Goal: Information Seeking & Learning: Learn about a topic

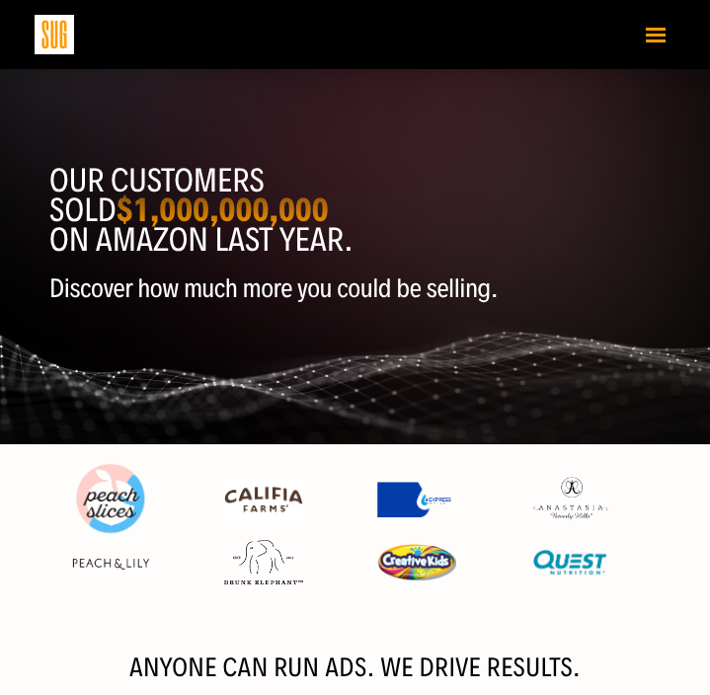
click at [654, 34] on span "Toggle navigation" at bounding box center [656, 35] width 20 height 3
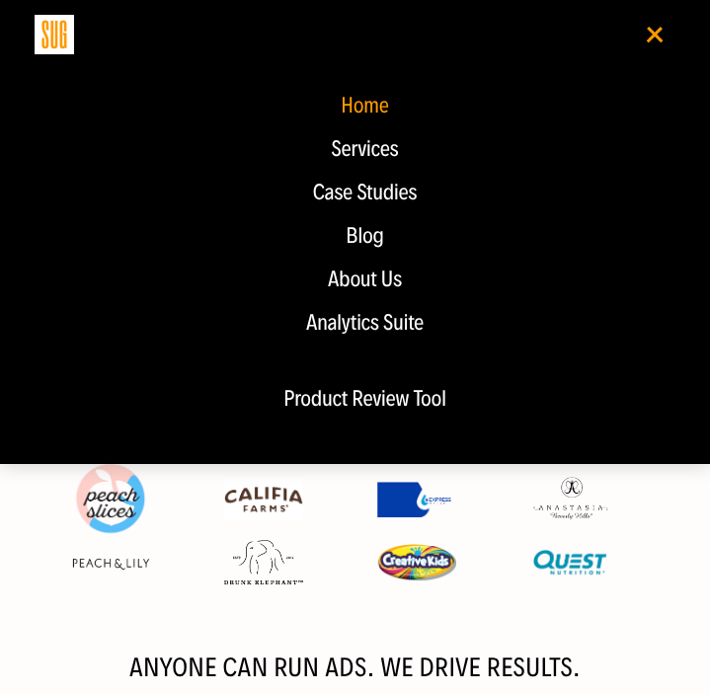
click at [375, 233] on div "Blog" at bounding box center [364, 236] width 621 height 24
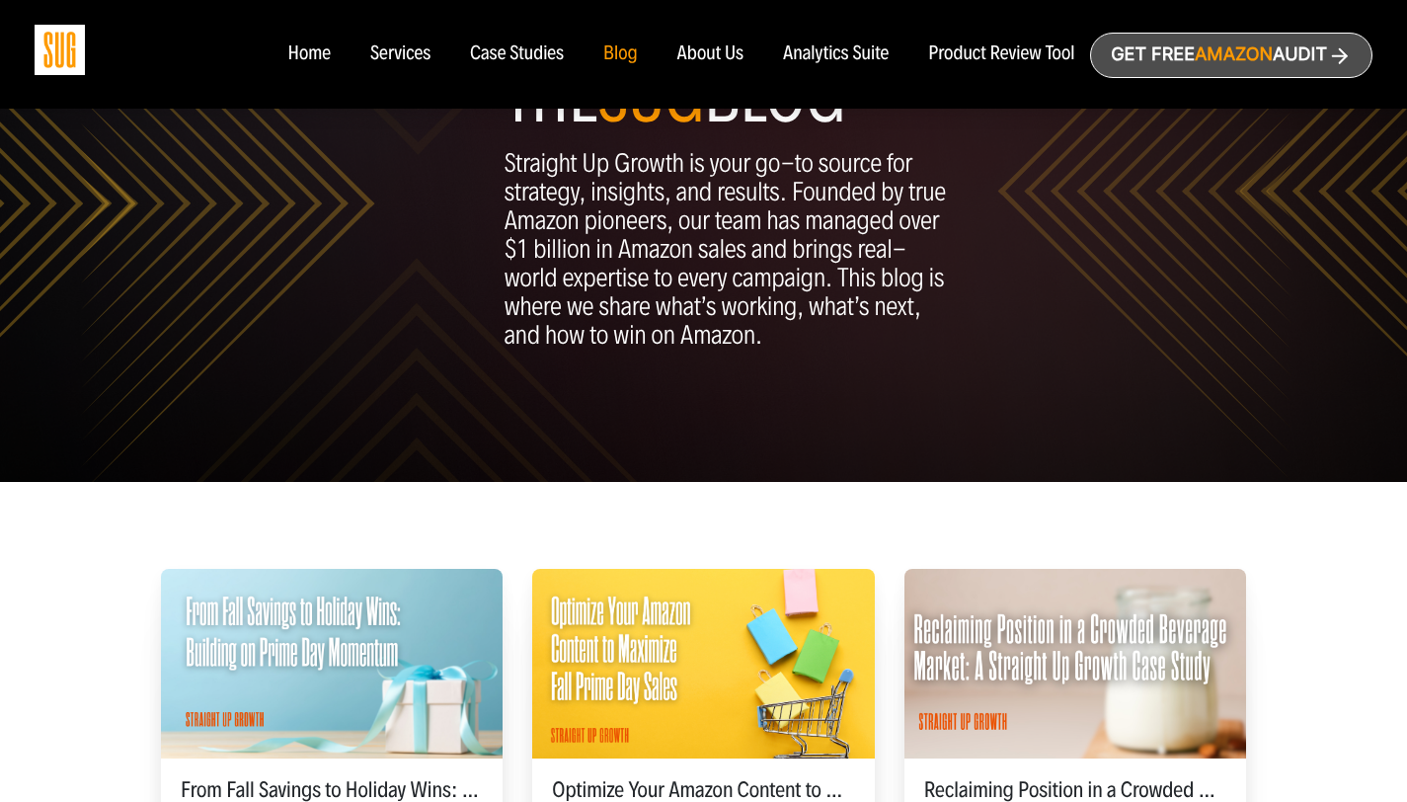
scroll to position [429, 0]
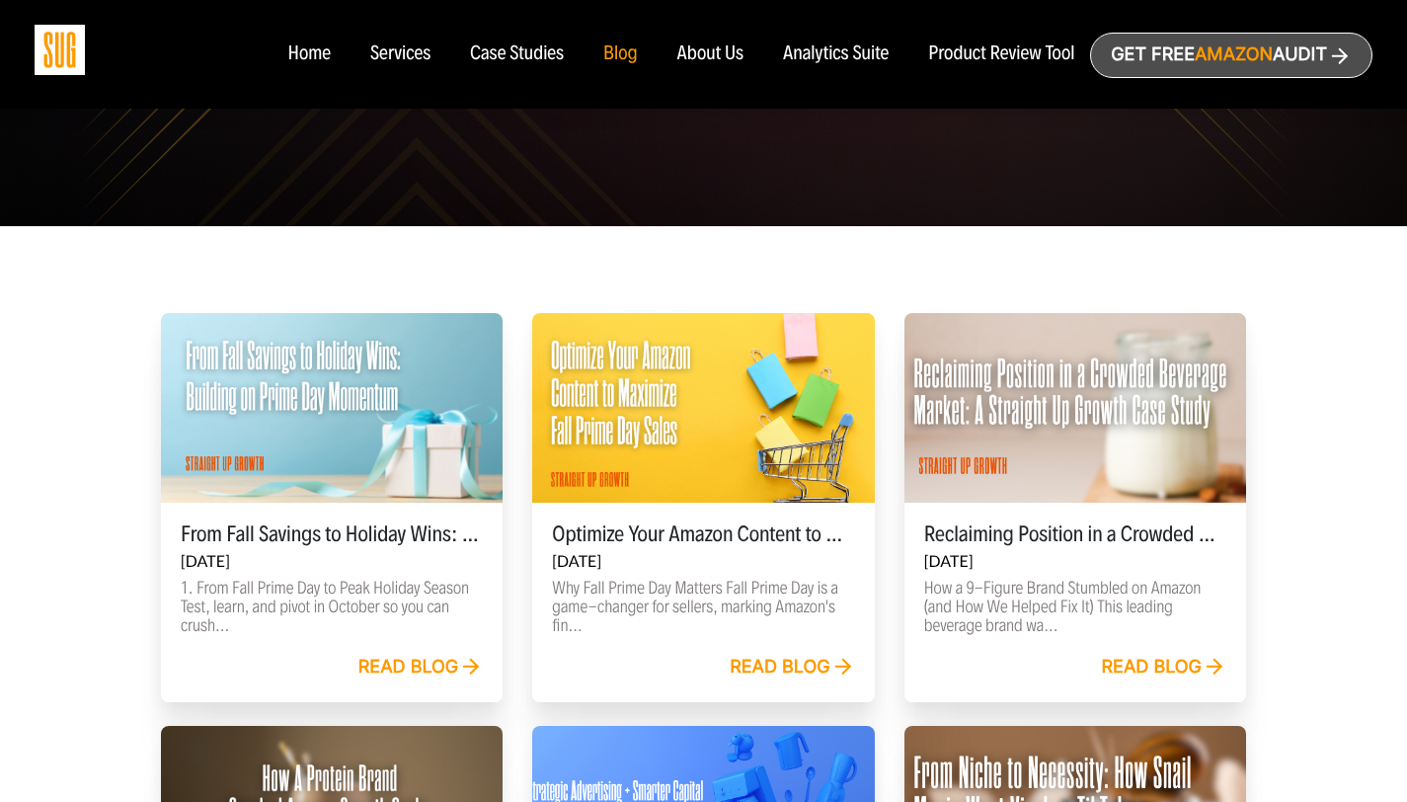
click at [436, 662] on div "Read blog" at bounding box center [420, 668] width 125 height 22
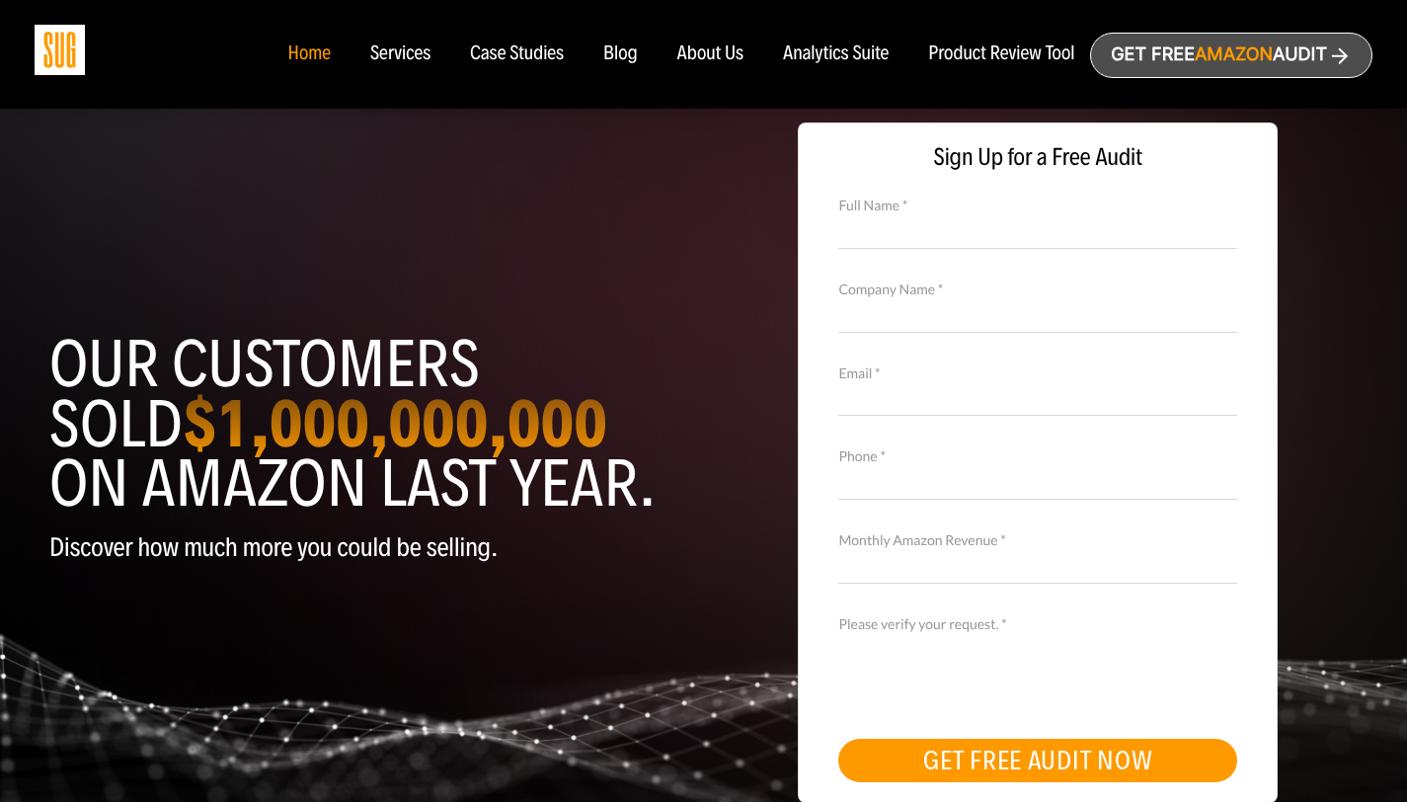
click at [631, 48] on div "Blog" at bounding box center [620, 54] width 35 height 22
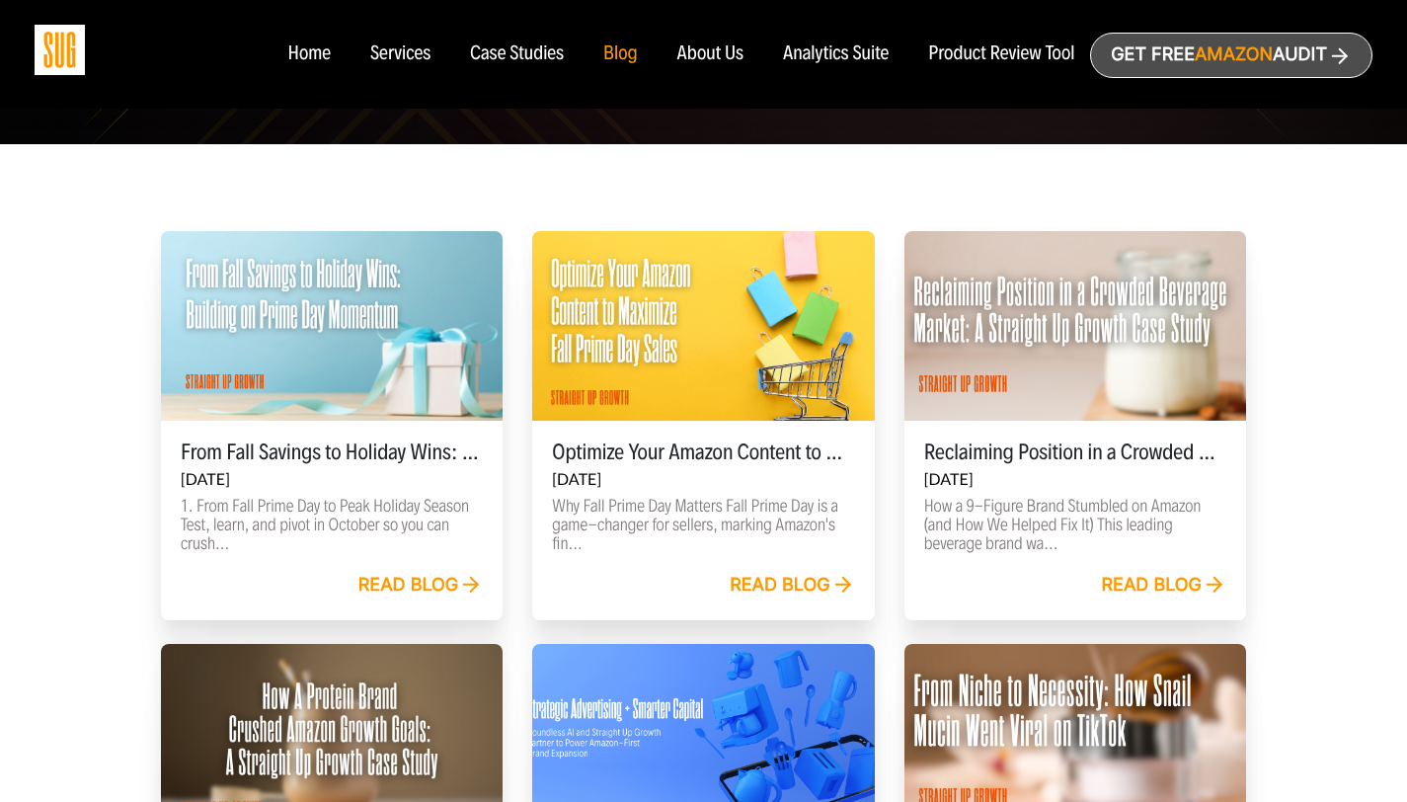
scroll to position [436, 0]
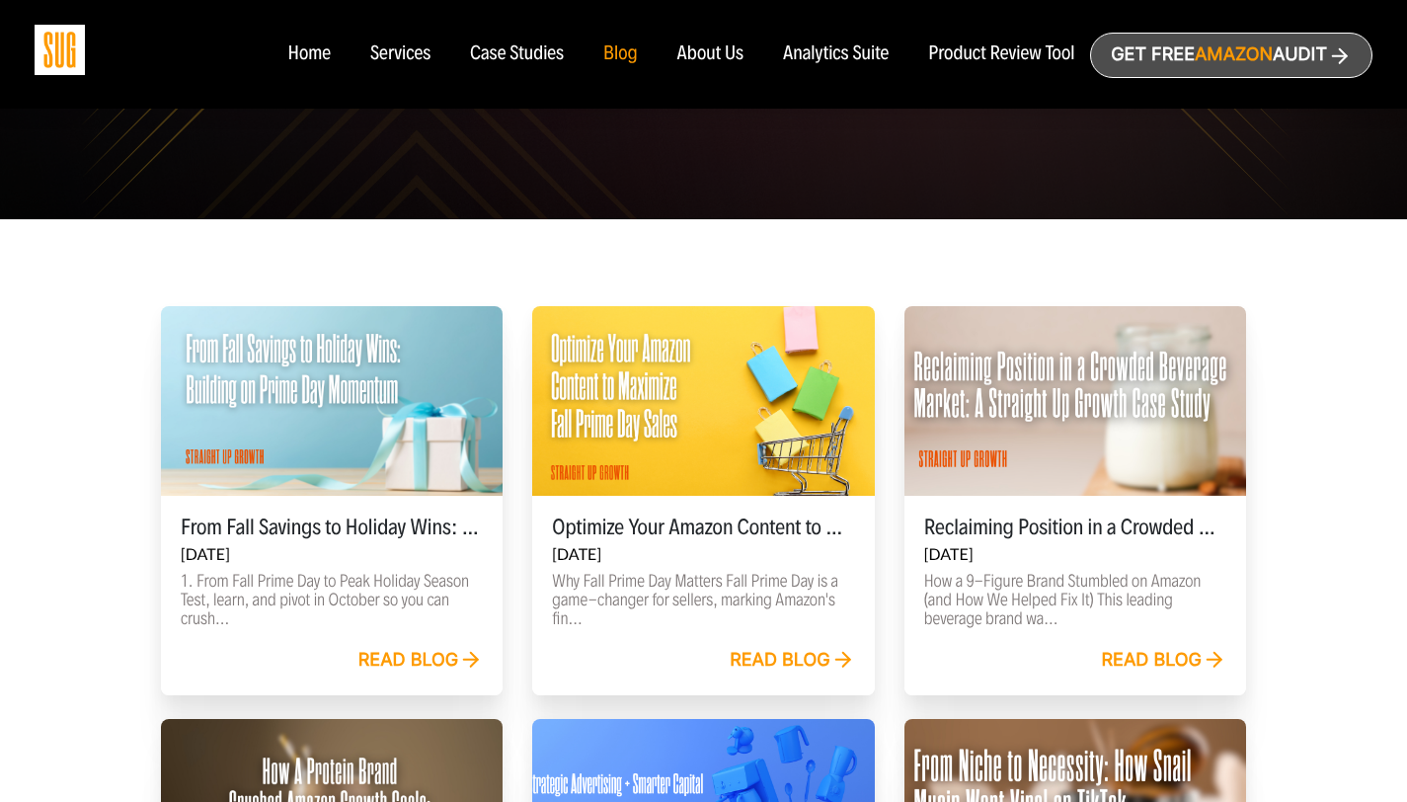
click at [1139, 651] on div "Read blog" at bounding box center [1164, 661] width 125 height 22
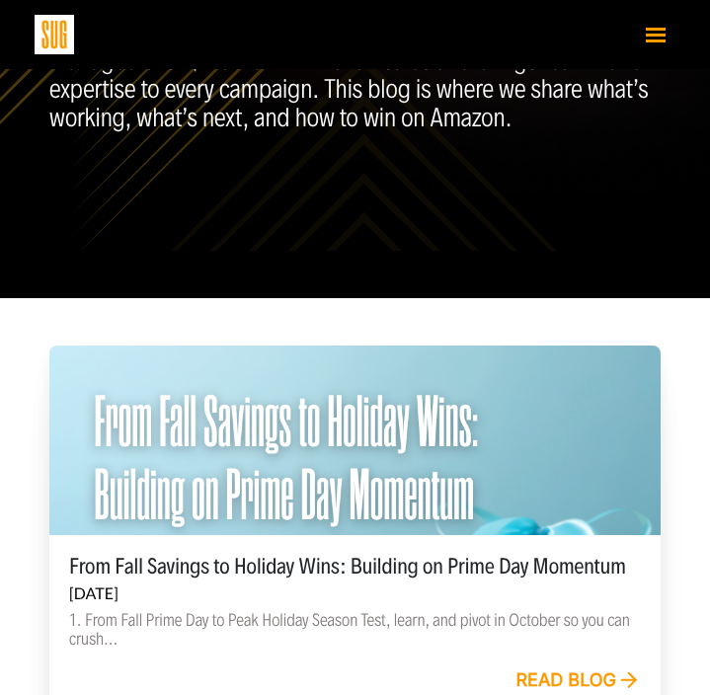
scroll to position [234, 0]
